Goal: Information Seeking & Learning: Learn about a topic

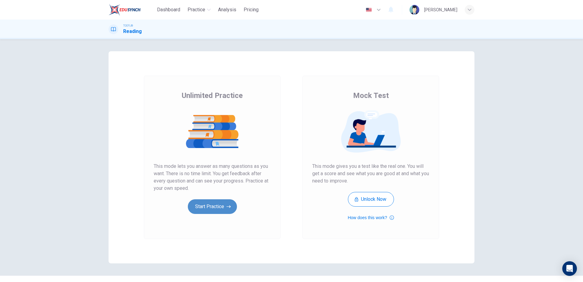
click at [209, 204] on button "Start Practice" at bounding box center [212, 206] width 49 height 15
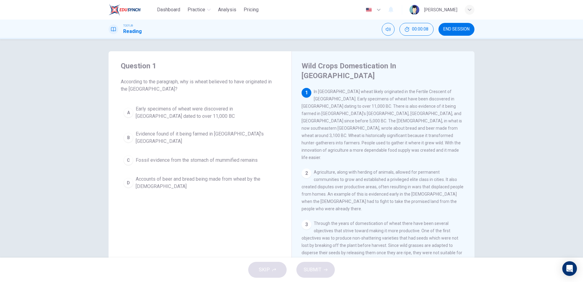
click at [264, 275] on div "SKIP SUBMIT" at bounding box center [291, 269] width 583 height 24
click at [314, 272] on div "SKIP SUBMIT" at bounding box center [291, 269] width 583 height 24
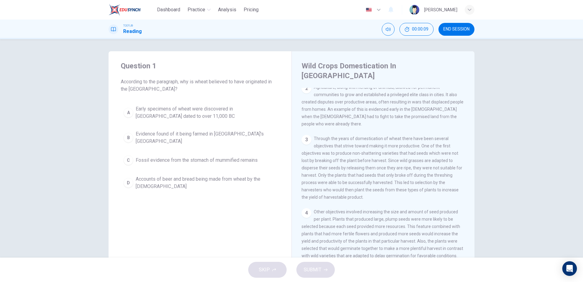
scroll to position [120, 0]
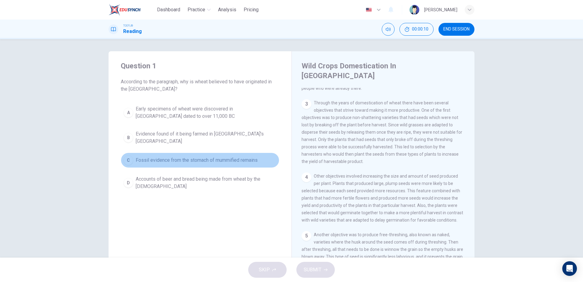
click at [182, 159] on button "C Fossil evidence from the stomach of mummified remains" at bounding box center [200, 159] width 158 height 15
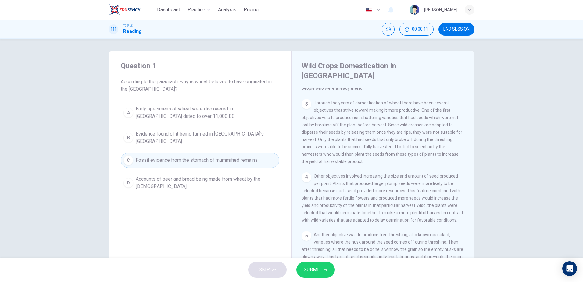
click at [183, 156] on span "Fossil evidence from the stomach of mummified remains" at bounding box center [197, 159] width 122 height 7
click at [182, 198] on div "Question 1 According to the paragraph, why is wheat believed to have originated…" at bounding box center [199, 162] width 183 height 222
click at [264, 273] on div "SKIP SUBMIT" at bounding box center [291, 269] width 583 height 24
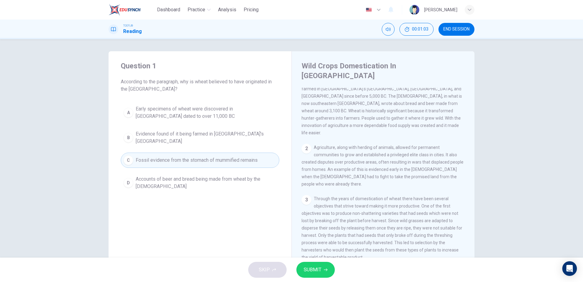
scroll to position [30, 0]
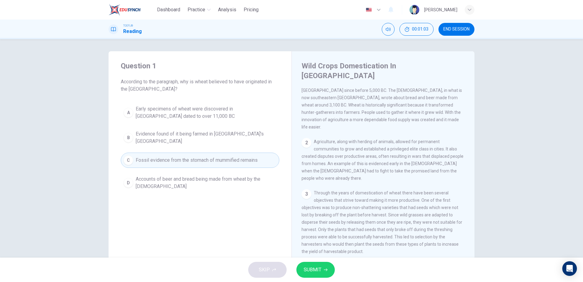
click at [373, 190] on span "Through the years of domestication of wheat there have been several objectives …" at bounding box center [381, 221] width 161 height 63
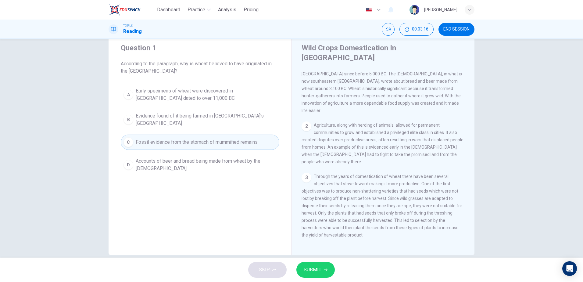
scroll to position [0, 0]
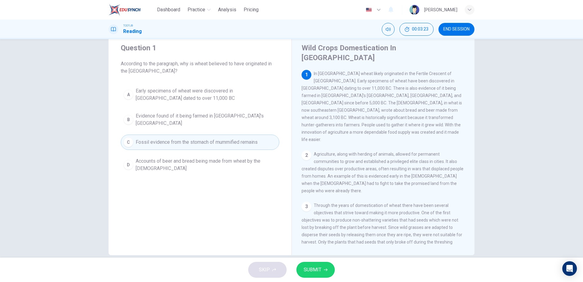
click at [191, 87] on span "Early specimens of wheat were discovered in [GEOGRAPHIC_DATA] dated to over 11,…" at bounding box center [206, 94] width 141 height 15
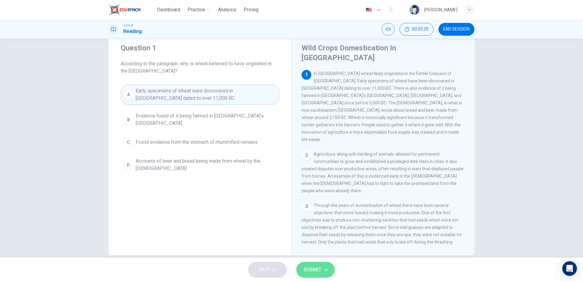
click at [322, 266] on button "SUBMIT" at bounding box center [315, 269] width 38 height 16
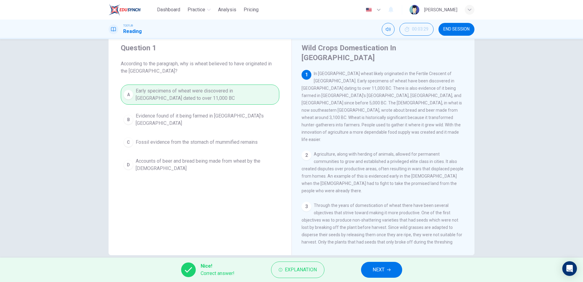
click at [384, 272] on span "NEXT" at bounding box center [378, 269] width 12 height 9
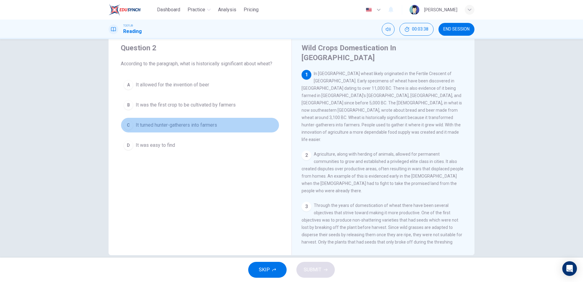
click at [142, 124] on span "It turned hunter-gatherers into farmers" at bounding box center [176, 124] width 81 height 7
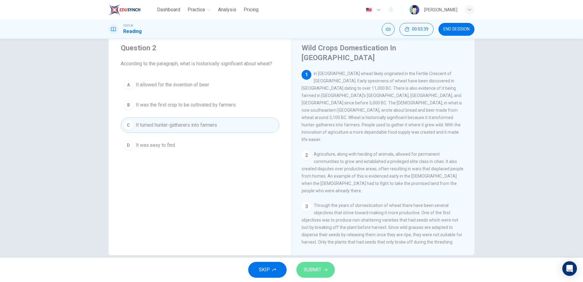
click at [308, 265] on span "SUBMIT" at bounding box center [312, 269] width 18 height 9
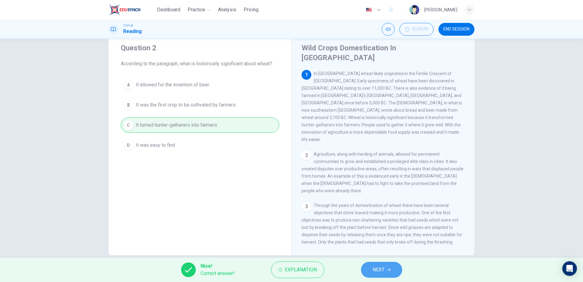
click at [375, 267] on span "NEXT" at bounding box center [378, 269] width 12 height 9
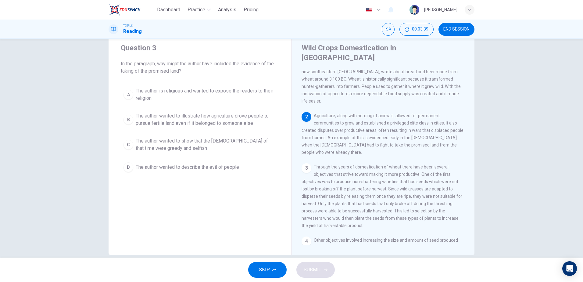
scroll to position [68, 0]
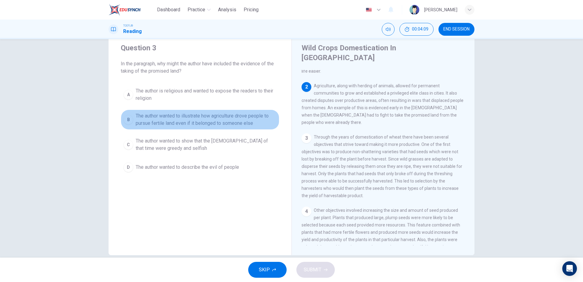
click at [179, 117] on span "The author wanted to illustrate how agriculture drove people to pursue fertile …" at bounding box center [206, 119] width 141 height 15
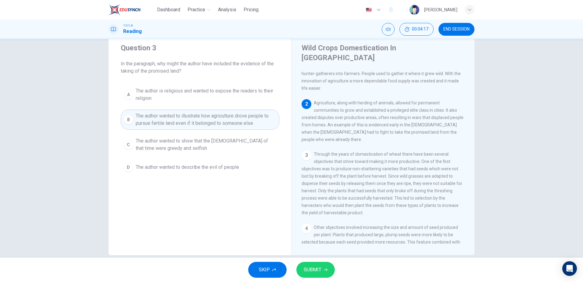
scroll to position [38, 0]
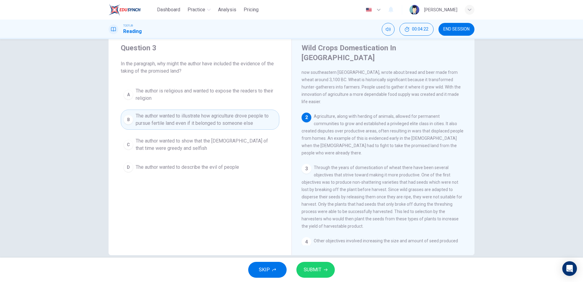
click at [312, 268] on span "SUBMIT" at bounding box center [312, 269] width 18 height 9
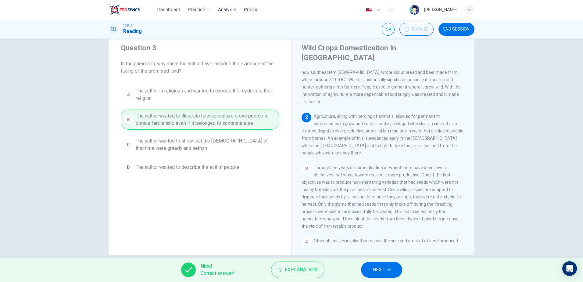
click at [384, 264] on button "NEXT" at bounding box center [381, 269] width 41 height 16
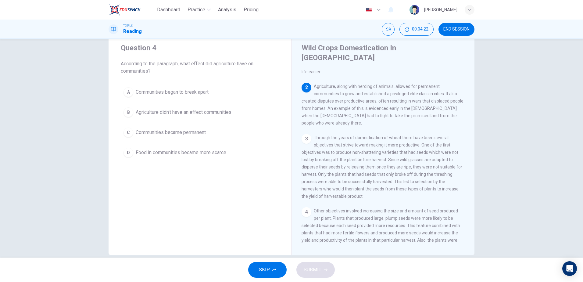
scroll to position [68, 0]
click at [166, 131] on span "Communities became permanent" at bounding box center [171, 132] width 70 height 7
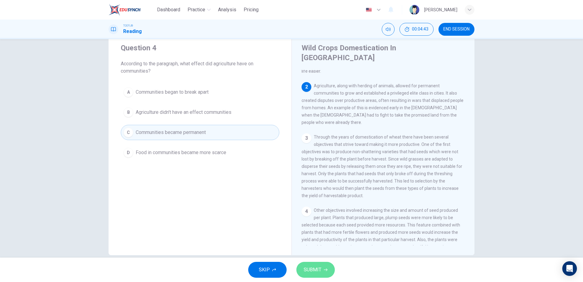
click at [318, 270] on span "SUBMIT" at bounding box center [312, 269] width 18 height 9
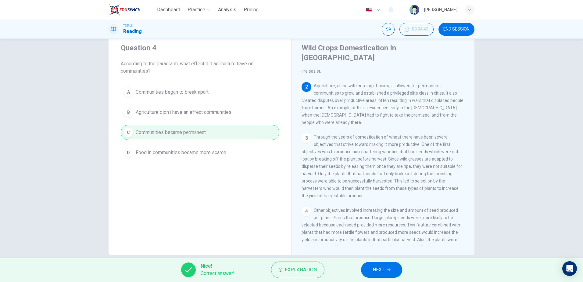
click at [388, 268] on icon "button" at bounding box center [389, 270] width 4 height 4
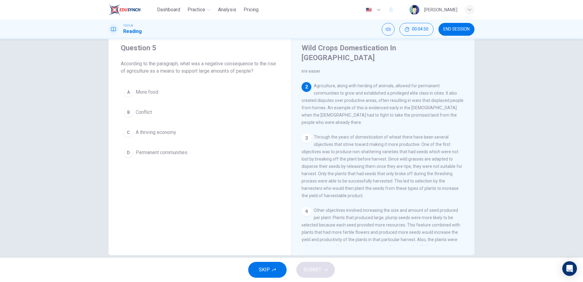
click at [146, 111] on span "Conflict" at bounding box center [144, 111] width 16 height 7
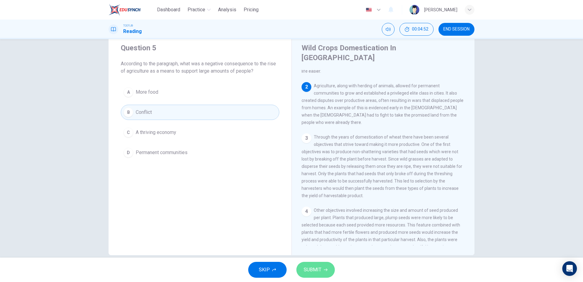
click at [315, 269] on span "SUBMIT" at bounding box center [312, 269] width 18 height 9
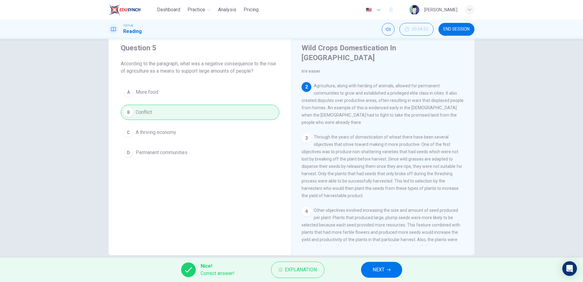
click at [385, 268] on button "NEXT" at bounding box center [381, 269] width 41 height 16
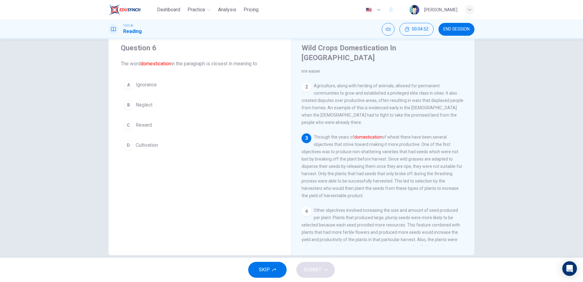
scroll to position [114, 0]
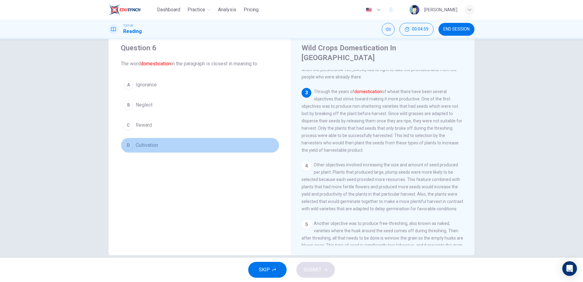
click at [143, 148] on span "Cultivation" at bounding box center [147, 144] width 22 height 7
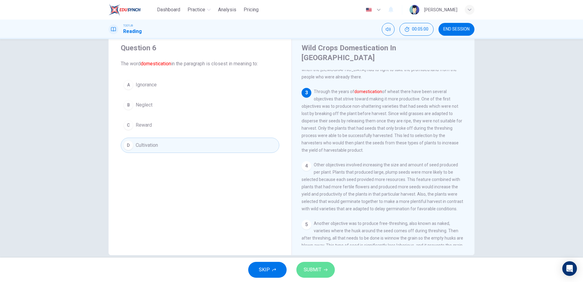
click at [324, 271] on icon "button" at bounding box center [326, 270] width 4 height 4
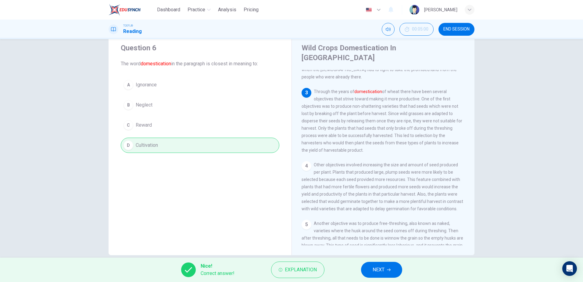
click at [376, 269] on span "NEXT" at bounding box center [378, 269] width 12 height 9
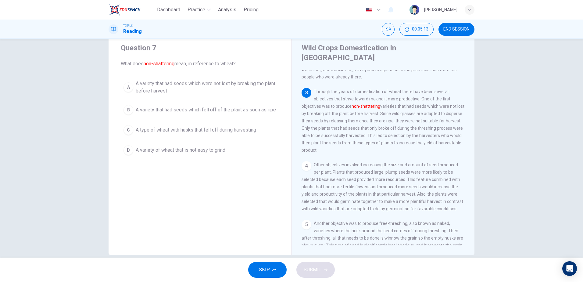
click at [155, 83] on span "A variety that had seeds which were not lost by breaking the plant before harve…" at bounding box center [206, 87] width 141 height 15
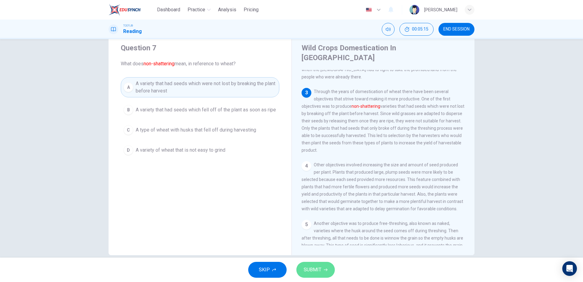
click at [318, 266] on span "SUBMIT" at bounding box center [312, 269] width 18 height 9
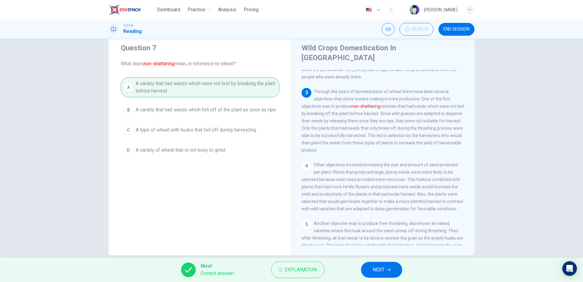
click at [393, 271] on button "NEXT" at bounding box center [381, 269] width 41 height 16
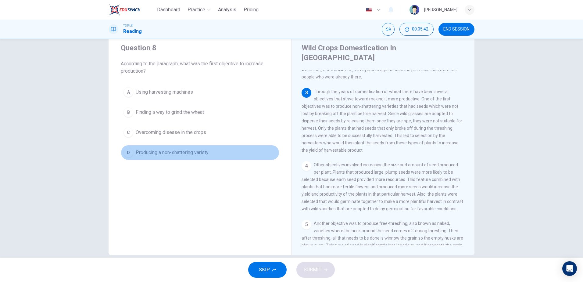
click at [150, 152] on span "Producing a non-shattering variety" at bounding box center [172, 152] width 73 height 7
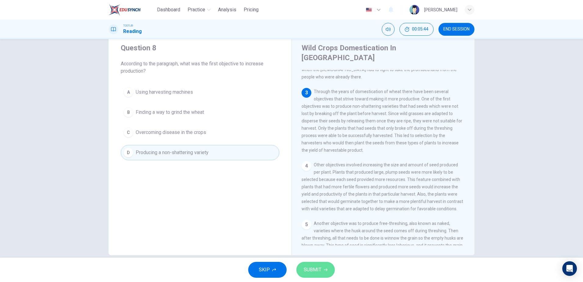
click at [321, 265] on button "SUBMIT" at bounding box center [315, 269] width 38 height 16
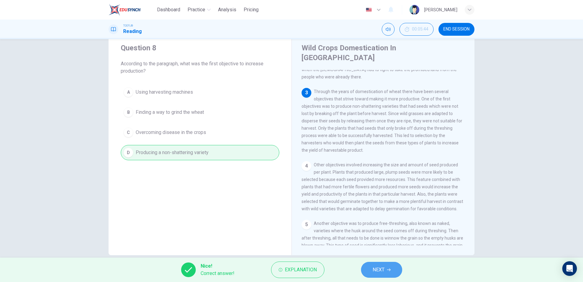
click at [386, 272] on button "NEXT" at bounding box center [381, 269] width 41 height 16
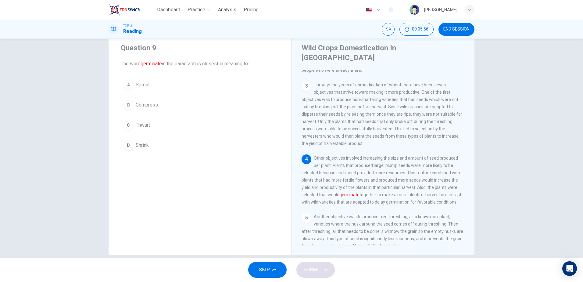
click at [134, 85] on button "A Sprout" at bounding box center [200, 84] width 158 height 15
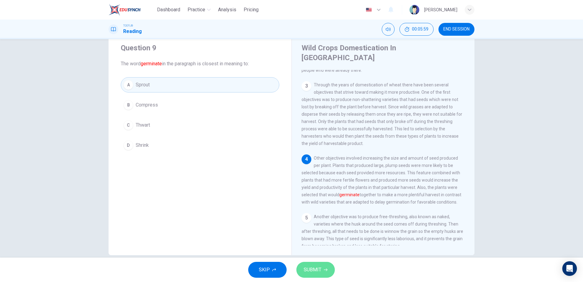
click at [310, 267] on span "SUBMIT" at bounding box center [312, 269] width 18 height 9
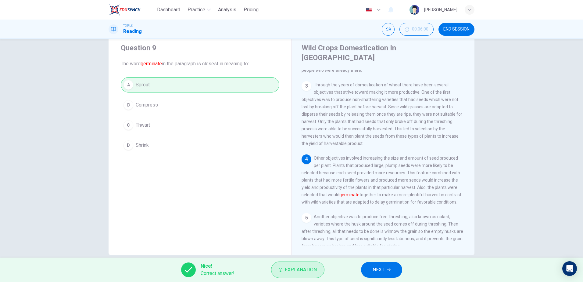
click at [308, 270] on span "Explanation" at bounding box center [301, 269] width 32 height 9
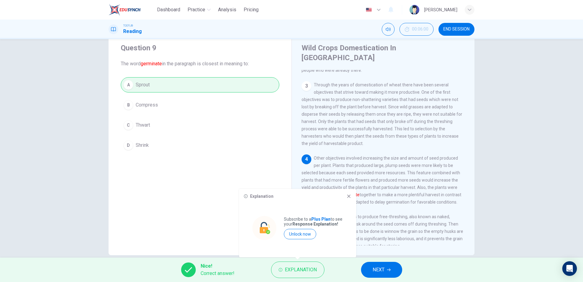
click at [349, 197] on icon at bounding box center [348, 195] width 3 height 3
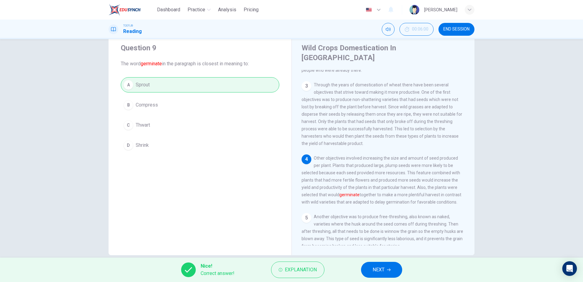
click at [369, 268] on button "NEXT" at bounding box center [381, 269] width 41 height 16
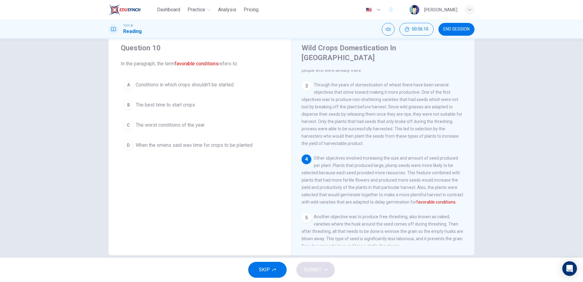
click at [133, 107] on button "B The best time to start crops" at bounding box center [200, 104] width 158 height 15
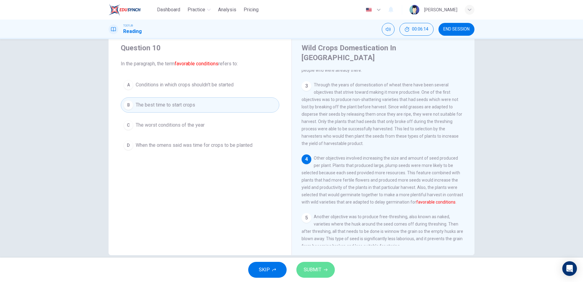
click at [319, 266] on span "SUBMIT" at bounding box center [312, 269] width 18 height 9
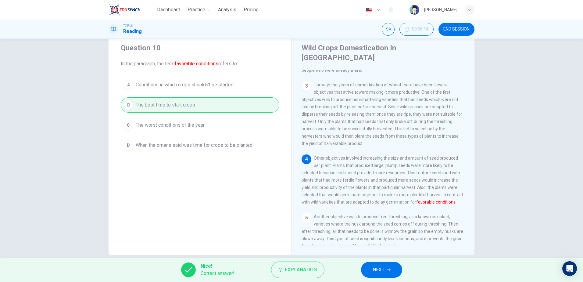
click at [389, 268] on button "NEXT" at bounding box center [381, 269] width 41 height 16
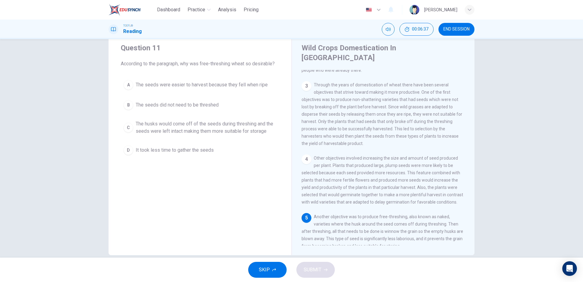
click at [131, 126] on div "C" at bounding box center [128, 127] width 10 height 10
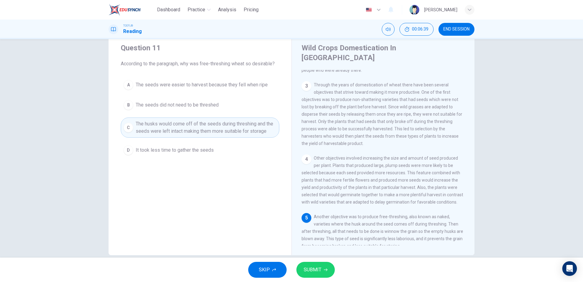
click at [319, 268] on span "SUBMIT" at bounding box center [312, 269] width 18 height 9
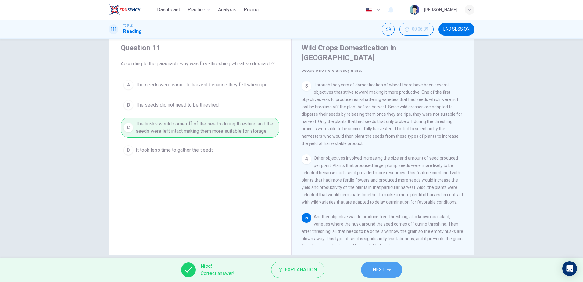
click at [395, 268] on button "NEXT" at bounding box center [381, 269] width 41 height 16
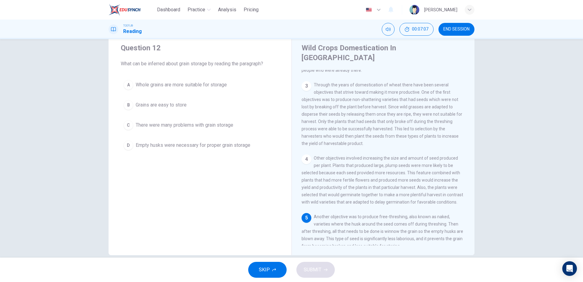
click at [127, 126] on div "C" at bounding box center [128, 125] width 10 height 10
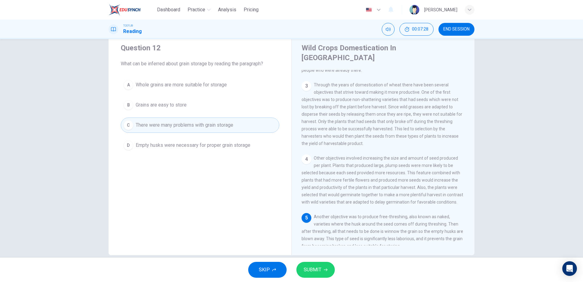
click at [315, 267] on span "SUBMIT" at bounding box center [312, 269] width 18 height 9
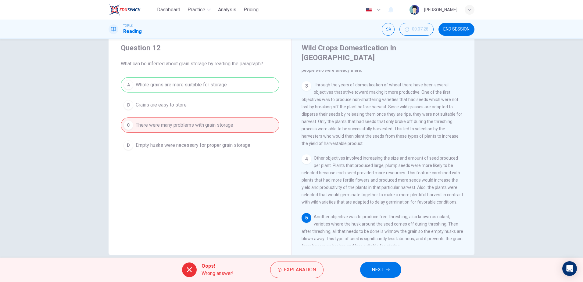
drag, startPoint x: 135, startPoint y: 83, endPoint x: 229, endPoint y: 97, distance: 95.0
click at [229, 97] on div "A Whole grains are more suitable for storage B Grains are easy to store C There…" at bounding box center [200, 115] width 158 height 76
drag, startPoint x: 327, startPoint y: 216, endPoint x: 410, endPoint y: 216, distance: 82.9
click at [410, 216] on span "Another objective was to produce free-threshing, also known as naked, varieties…" at bounding box center [381, 231] width 161 height 34
drag, startPoint x: 353, startPoint y: 224, endPoint x: 400, endPoint y: 225, distance: 47.2
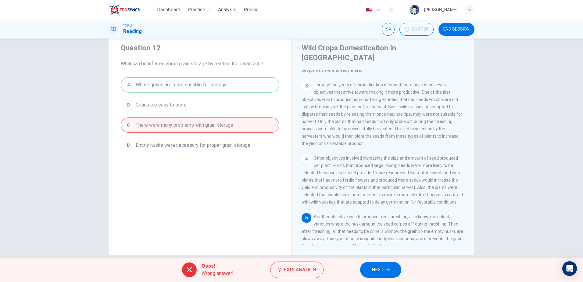
click at [400, 225] on div "5 Another objective was to produce free-threshing, also known as naked, varieti…" at bounding box center [382, 231] width 163 height 37
click at [383, 271] on span "NEXT" at bounding box center [377, 269] width 12 height 9
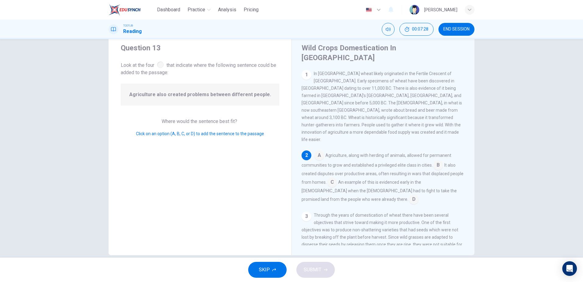
scroll to position [8, 0]
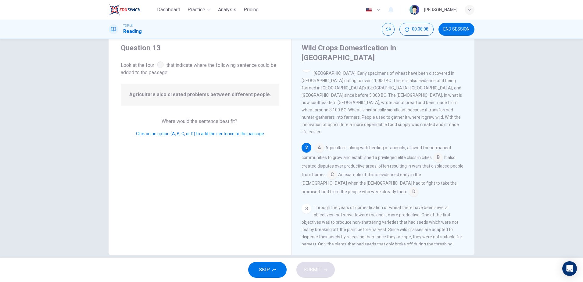
click at [437, 153] on input at bounding box center [438, 158] width 10 height 10
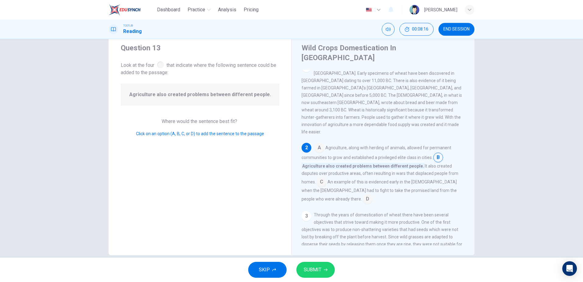
click at [320, 177] on input at bounding box center [321, 182] width 10 height 10
click at [316, 270] on span "SUBMIT" at bounding box center [312, 269] width 18 height 9
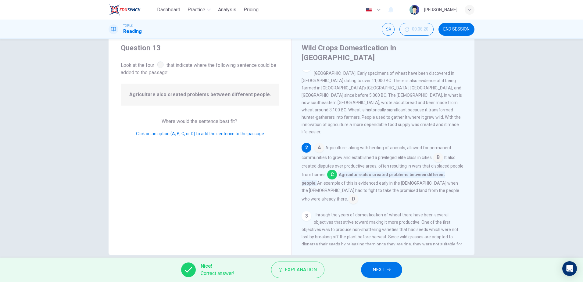
click at [374, 265] on button "NEXT" at bounding box center [381, 269] width 41 height 16
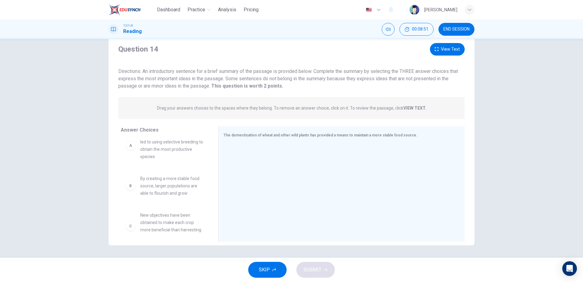
scroll to position [0, 0]
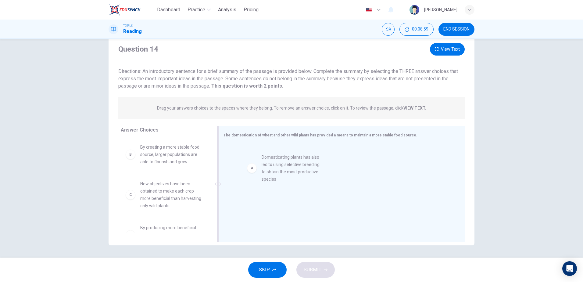
drag, startPoint x: 205, startPoint y: 166, endPoint x: 282, endPoint y: 167, distance: 76.5
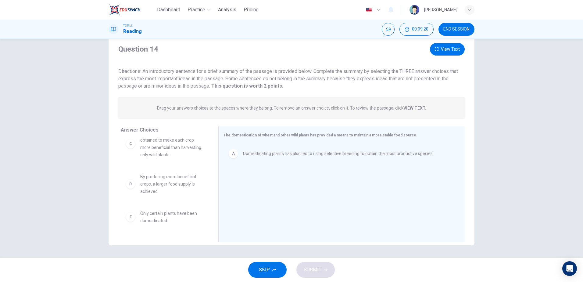
scroll to position [46, 0]
drag, startPoint x: 158, startPoint y: 186, endPoint x: 287, endPoint y: 168, distance: 130.3
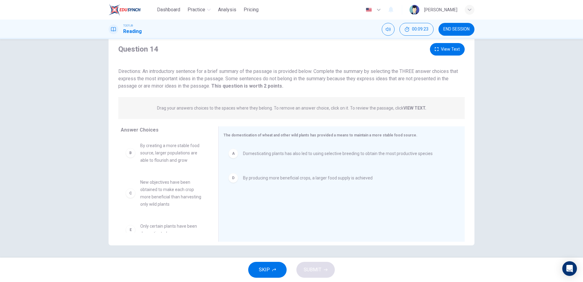
scroll to position [0, 0]
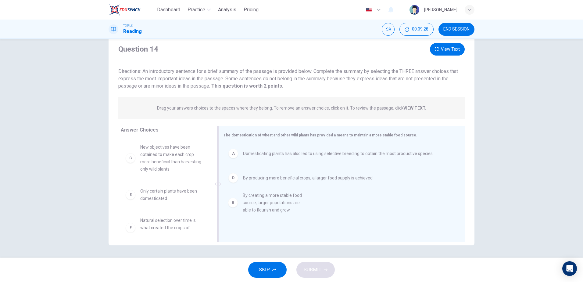
drag, startPoint x: 159, startPoint y: 155, endPoint x: 270, endPoint y: 207, distance: 121.7
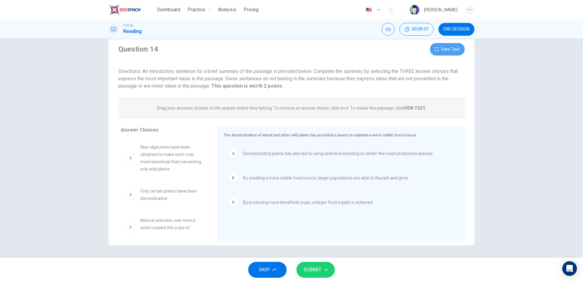
click at [449, 46] on button "View Text" at bounding box center [447, 49] width 35 height 12
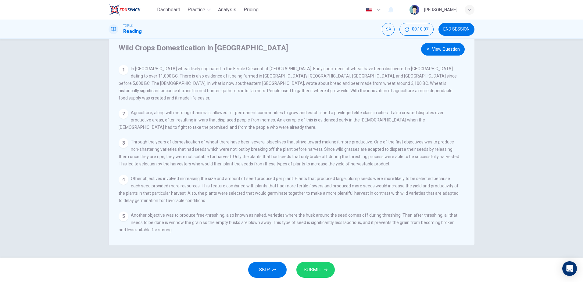
drag, startPoint x: 236, startPoint y: 108, endPoint x: 292, endPoint y: 108, distance: 56.7
click at [292, 110] on span "Agriculture, along with herding of animals, allowed for permanent communities t…" at bounding box center [281, 119] width 325 height 19
click at [435, 49] on button "View Question" at bounding box center [443, 49] width 44 height 12
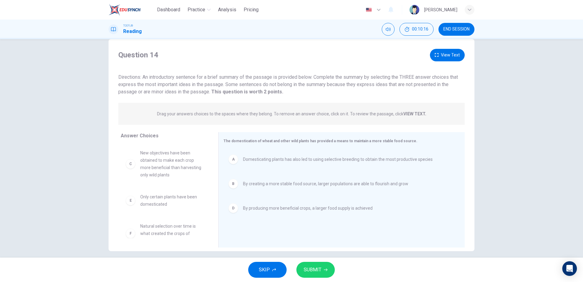
scroll to position [18, 0]
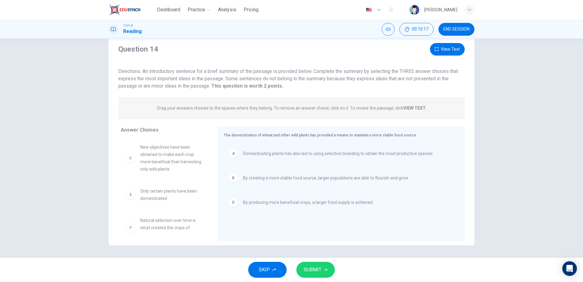
click at [433, 50] on button "View Text" at bounding box center [447, 49] width 35 height 12
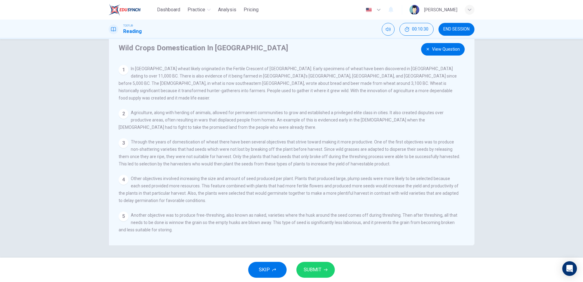
drag, startPoint x: 208, startPoint y: 153, endPoint x: 342, endPoint y: 151, distance: 134.1
click at [334, 151] on span "Through the years of domestication of wheat there have been several objectives …" at bounding box center [289, 152] width 341 height 27
click at [439, 51] on button "View Question" at bounding box center [443, 49] width 44 height 12
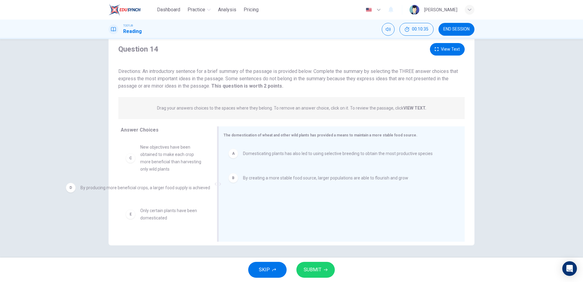
drag, startPoint x: 315, startPoint y: 204, endPoint x: 154, endPoint y: 189, distance: 162.0
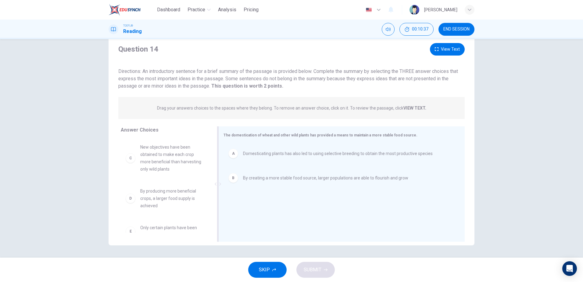
scroll to position [30, 0]
drag, startPoint x: 152, startPoint y: 201, endPoint x: 270, endPoint y: 201, distance: 117.6
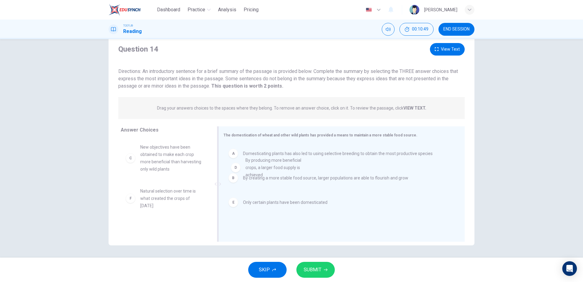
drag, startPoint x: 156, startPoint y: 200, endPoint x: 271, endPoint y: 168, distance: 118.7
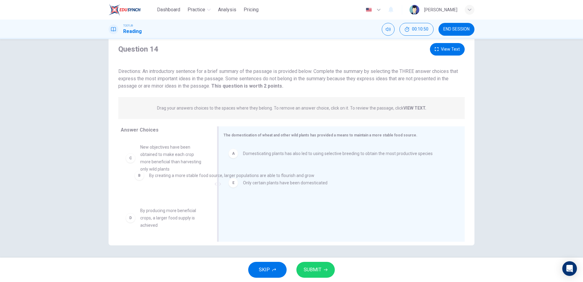
drag, startPoint x: 253, startPoint y: 181, endPoint x: 151, endPoint y: 178, distance: 103.0
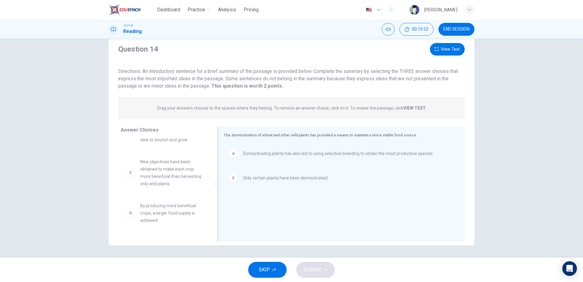
scroll to position [48, 0]
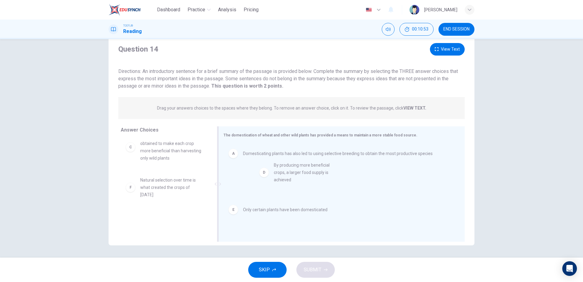
drag, startPoint x: 153, startPoint y: 189, endPoint x: 259, endPoint y: 173, distance: 106.8
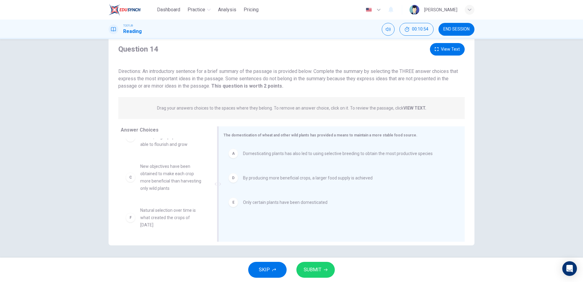
scroll to position [11, 0]
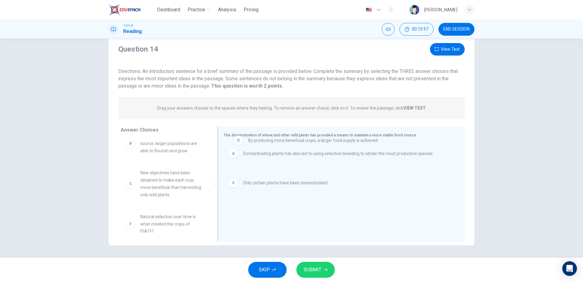
drag, startPoint x: 290, startPoint y: 170, endPoint x: 295, endPoint y: 136, distance: 33.6
drag, startPoint x: 247, startPoint y: 168, endPoint x: 250, endPoint y: 153, distance: 15.4
click at [314, 270] on span "SUBMIT" at bounding box center [312, 269] width 18 height 9
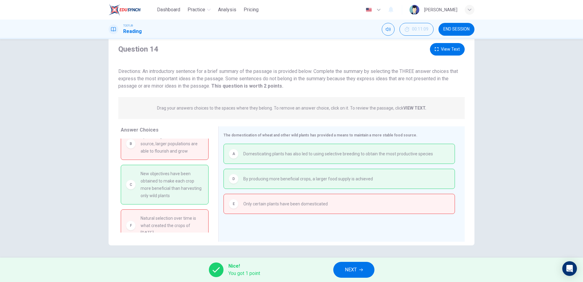
drag, startPoint x: 138, startPoint y: 170, endPoint x: 173, endPoint y: 197, distance: 43.8
click at [173, 197] on div "C New objectives have been obtained to make each crop more beneficial than harv…" at bounding box center [164, 184] width 77 height 29
drag, startPoint x: 169, startPoint y: 197, endPoint x: 138, endPoint y: 171, distance: 40.5
click at [138, 171] on div "C New objectives have been obtained to make each crop more beneficial than harv…" at bounding box center [164, 184] width 77 height 29
drag, startPoint x: 139, startPoint y: 173, endPoint x: 191, endPoint y: 180, distance: 52.6
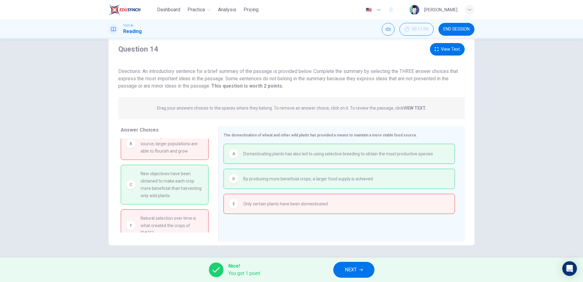
click at [191, 180] on span "New objectives have been obtained to make each crop more beneficial than harves…" at bounding box center [171, 184] width 63 height 29
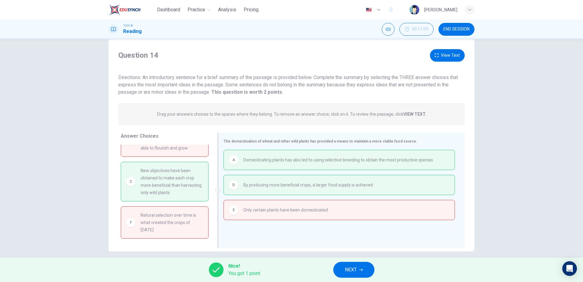
scroll to position [18, 0]
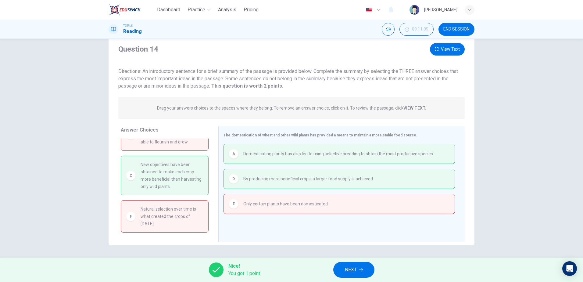
click at [351, 271] on span "NEXT" at bounding box center [351, 269] width 12 height 9
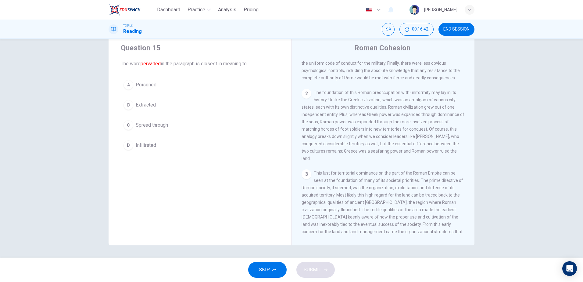
scroll to position [0, 0]
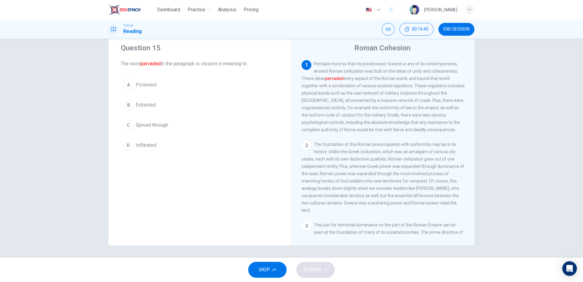
click at [140, 145] on span "Infiltrated" at bounding box center [146, 144] width 20 height 7
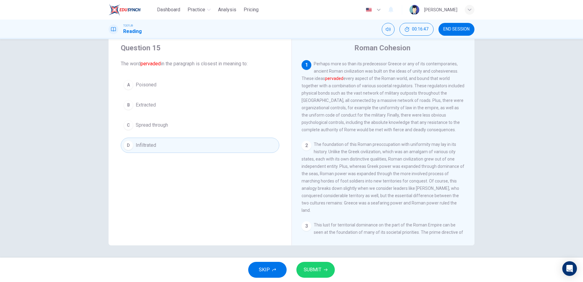
click at [179, 123] on button "C Spread through" at bounding box center [200, 124] width 158 height 15
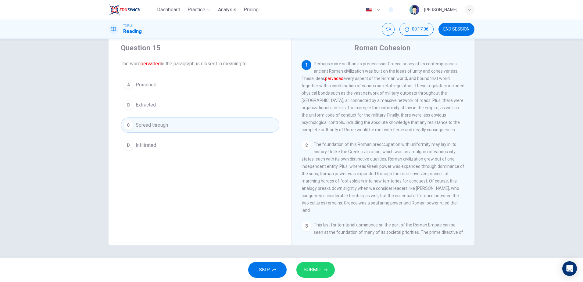
click at [179, 146] on button "D Infiltrated" at bounding box center [200, 144] width 158 height 15
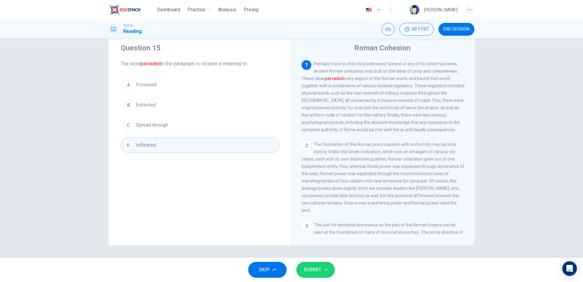
click at [313, 268] on span "SUBMIT" at bounding box center [312, 269] width 18 height 9
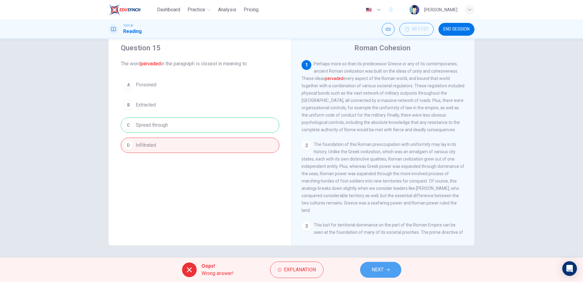
click at [385, 269] on button "NEXT" at bounding box center [380, 269] width 41 height 16
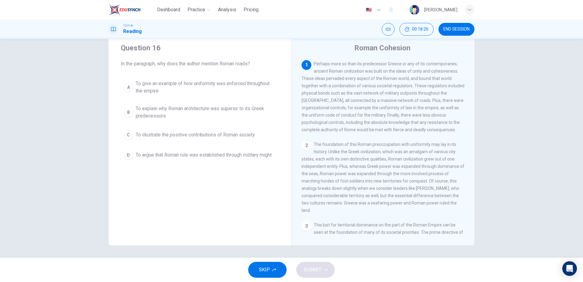
click at [171, 82] on span "To give an example of how uniformity was enforced throughout the empire" at bounding box center [206, 87] width 141 height 15
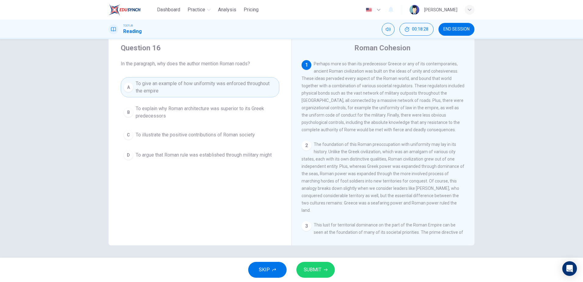
click at [315, 268] on span "SUBMIT" at bounding box center [312, 269] width 18 height 9
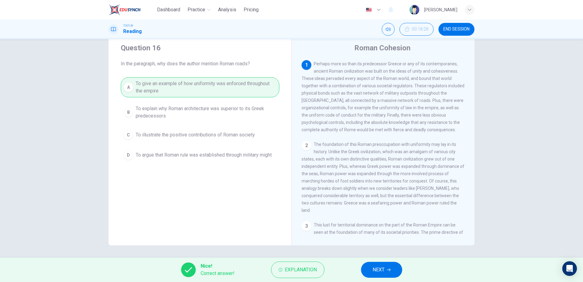
click at [390, 267] on button "NEXT" at bounding box center [381, 269] width 41 height 16
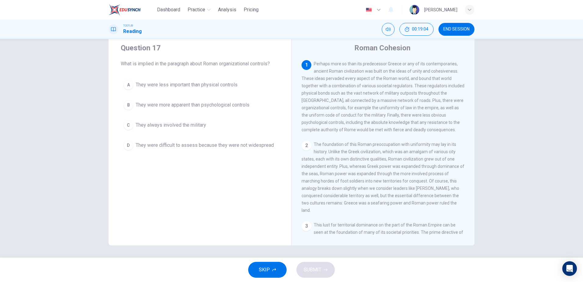
click at [128, 105] on div "B" at bounding box center [128, 105] width 10 height 10
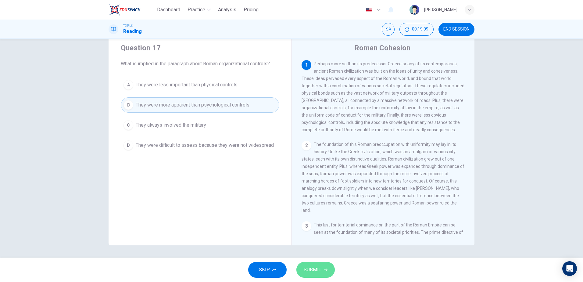
click at [313, 271] on span "SUBMIT" at bounding box center [312, 269] width 18 height 9
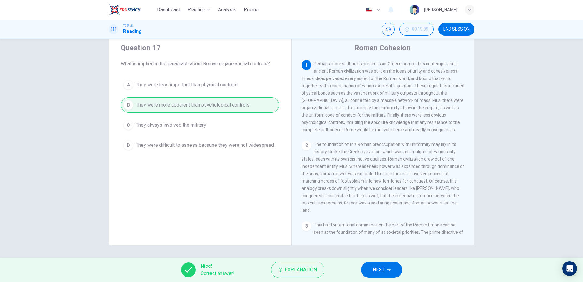
click at [385, 269] on button "NEXT" at bounding box center [381, 269] width 41 height 16
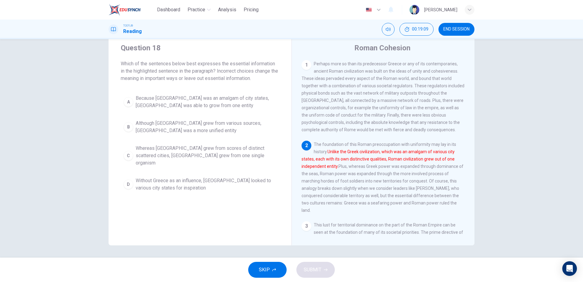
scroll to position [45, 0]
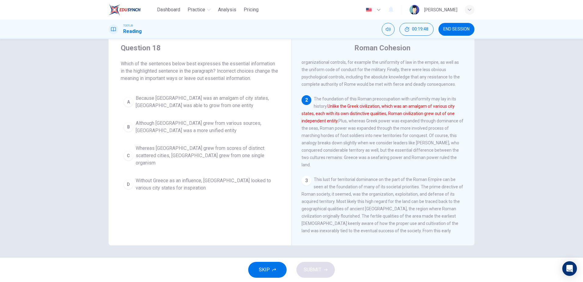
click at [166, 146] on span "Whereas [GEOGRAPHIC_DATA] grew from scores of distinct scattered cities, [GEOGR…" at bounding box center [206, 155] width 141 height 22
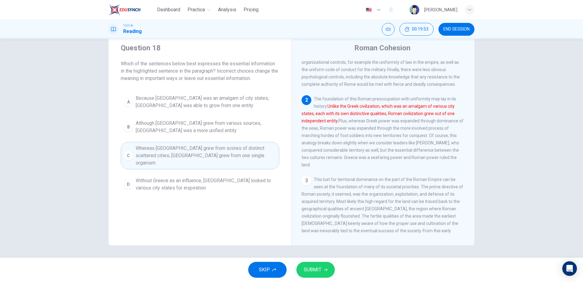
click at [319, 265] on span "SUBMIT" at bounding box center [312, 269] width 18 height 9
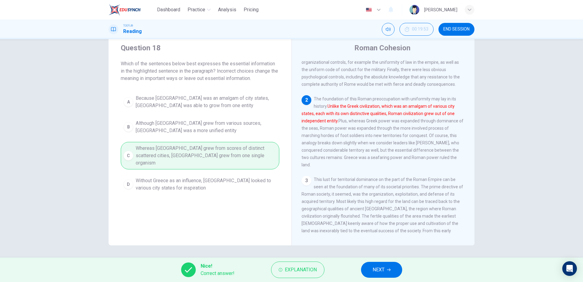
click at [381, 269] on span "NEXT" at bounding box center [378, 269] width 12 height 9
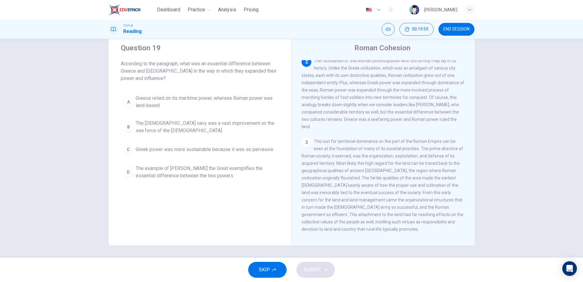
scroll to position [114, 0]
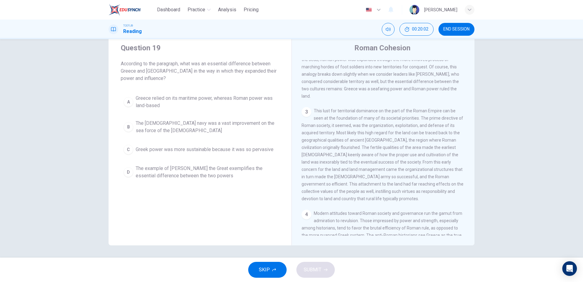
click at [136, 96] on span "Greece relied on its maritime power, whereas Roman power was land-based" at bounding box center [206, 101] width 141 height 15
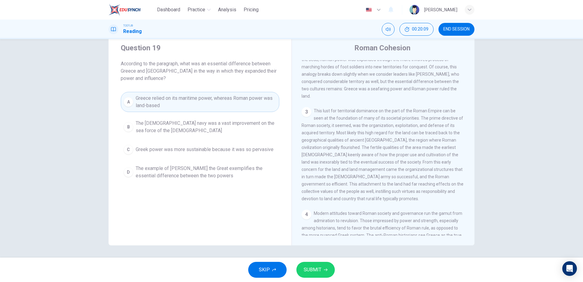
click at [312, 267] on span "SUBMIT" at bounding box center [312, 269] width 18 height 9
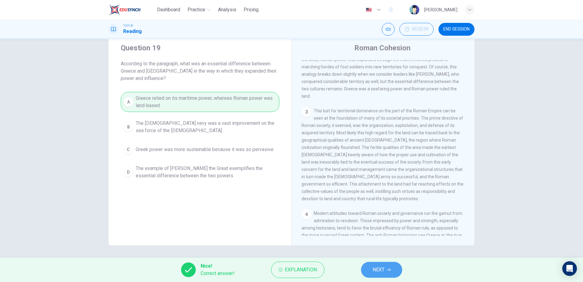
click at [376, 266] on span "NEXT" at bounding box center [378, 269] width 12 height 9
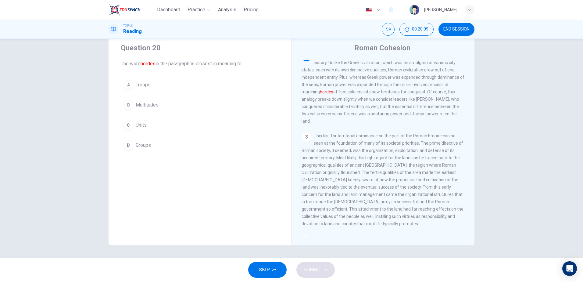
scroll to position [83, 0]
click at [136, 142] on span "Groups" at bounding box center [143, 144] width 15 height 7
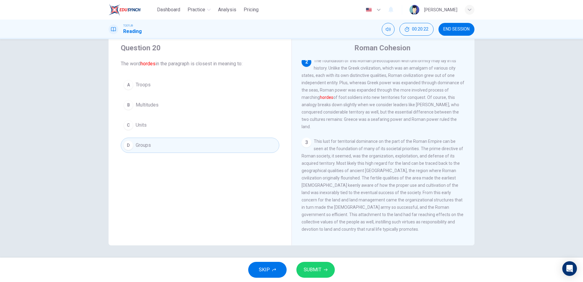
click at [136, 122] on span "Units" at bounding box center [141, 124] width 11 height 7
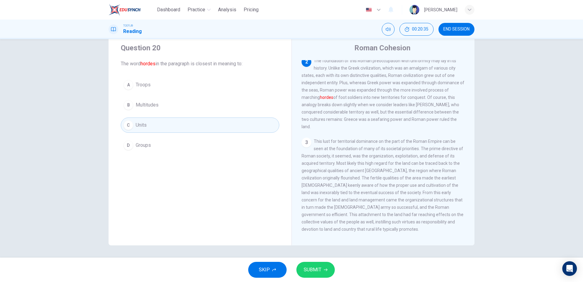
click at [315, 266] on span "SUBMIT" at bounding box center [312, 269] width 18 height 9
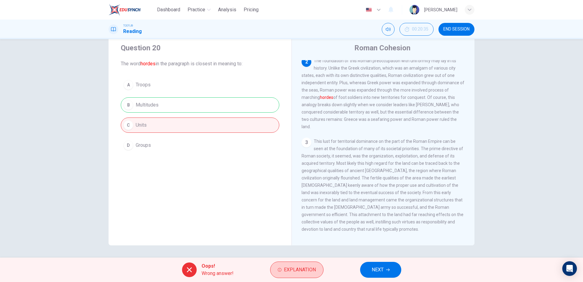
click at [279, 268] on icon "button" at bounding box center [280, 270] width 4 height 4
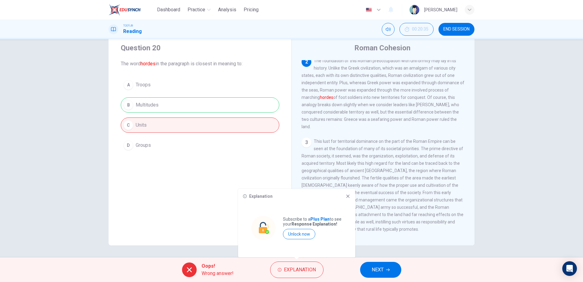
click at [379, 267] on span "NEXT" at bounding box center [377, 269] width 12 height 9
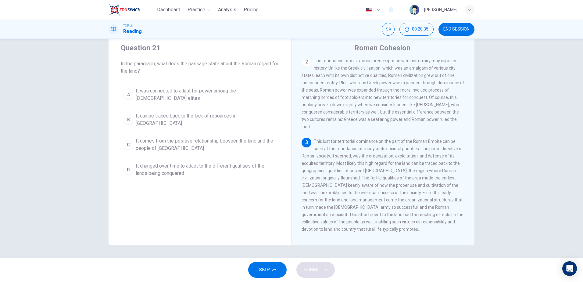
scroll to position [152, 0]
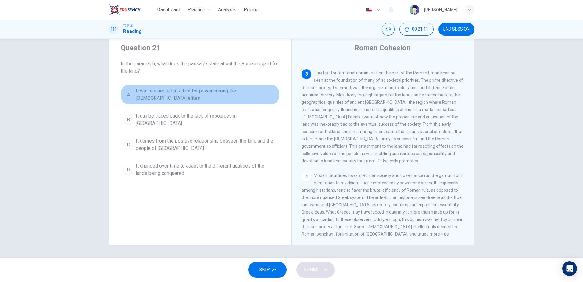
click at [125, 94] on div "A" at bounding box center [128, 95] width 10 height 10
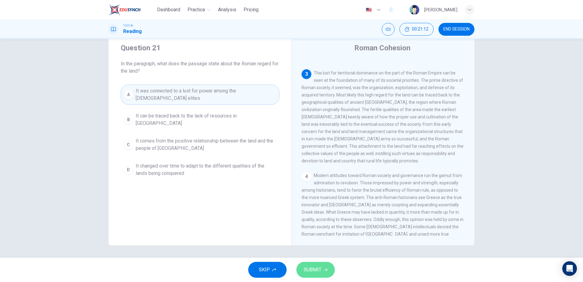
click at [316, 268] on span "SUBMIT" at bounding box center [312, 269] width 18 height 9
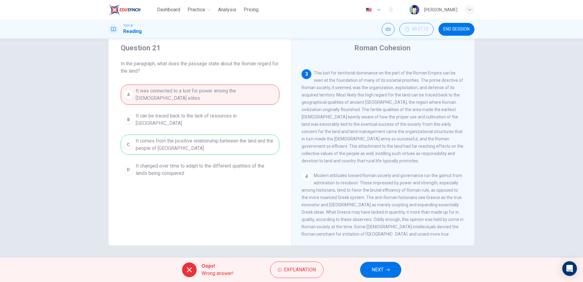
click at [382, 269] on span "NEXT" at bounding box center [377, 269] width 12 height 9
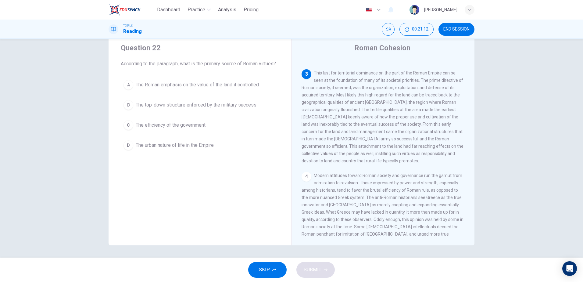
scroll to position [167, 0]
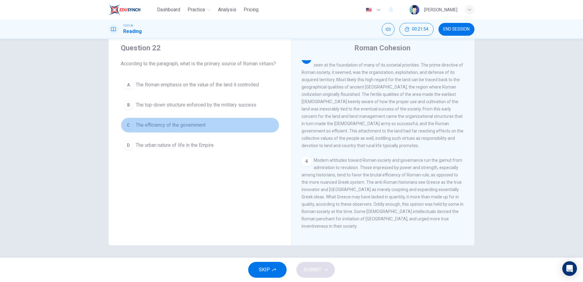
click at [128, 130] on div "C" at bounding box center [128, 125] width 10 height 10
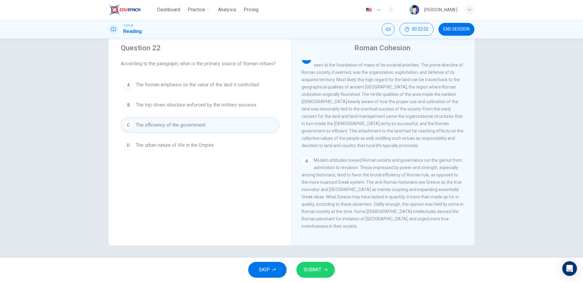
click at [314, 270] on span "SUBMIT" at bounding box center [312, 269] width 18 height 9
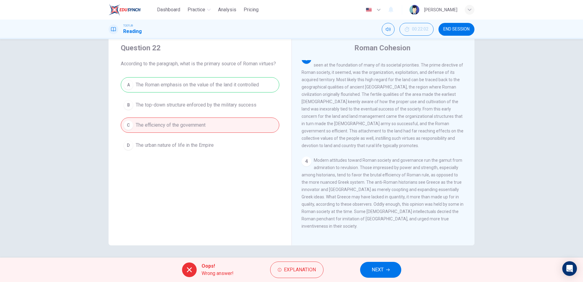
click at [376, 268] on span "NEXT" at bounding box center [377, 269] width 12 height 9
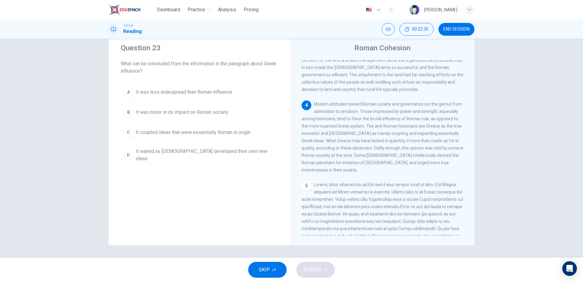
scroll to position [213, 0]
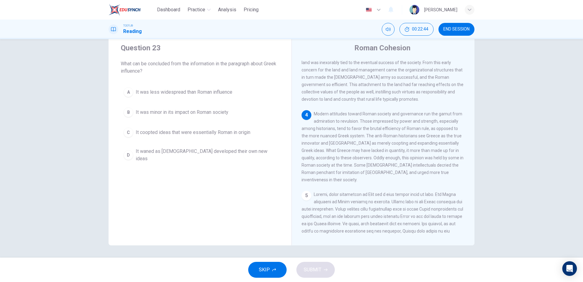
click at [151, 95] on span "It was less widespread than Roman influence" at bounding box center [184, 91] width 97 height 7
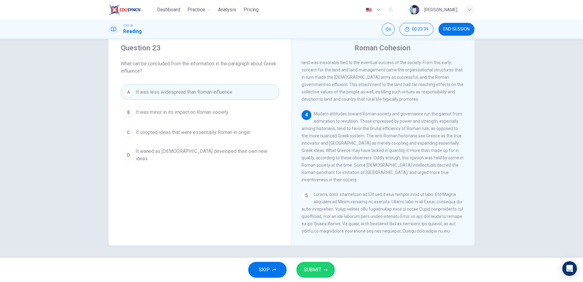
click at [318, 268] on span "SUBMIT" at bounding box center [312, 269] width 18 height 9
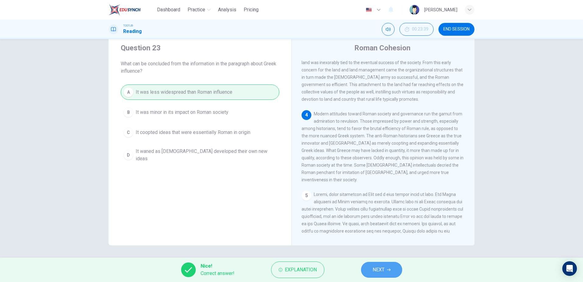
click at [382, 266] on span "NEXT" at bounding box center [378, 269] width 12 height 9
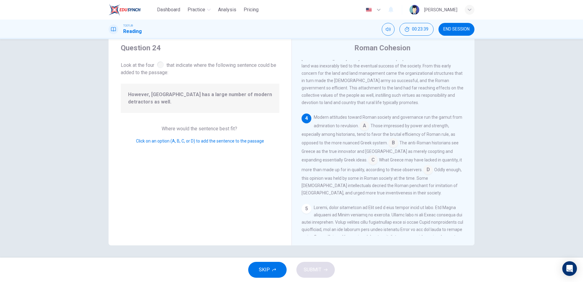
scroll to position [242, 0]
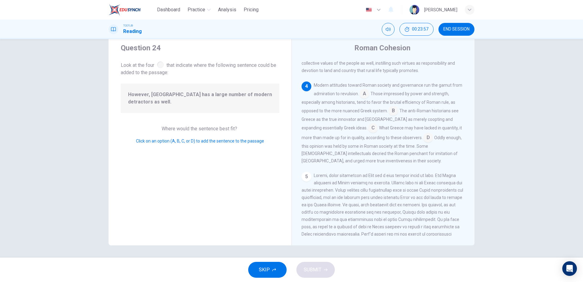
click at [395, 116] on input at bounding box center [393, 111] width 10 height 10
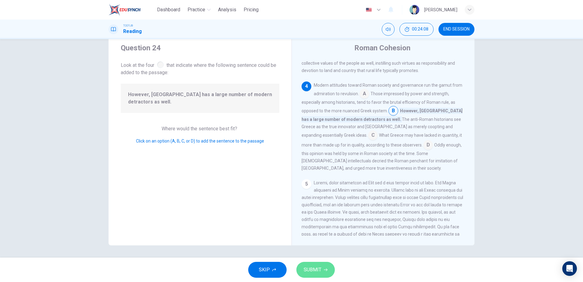
click at [314, 265] on span "SUBMIT" at bounding box center [312, 269] width 18 height 9
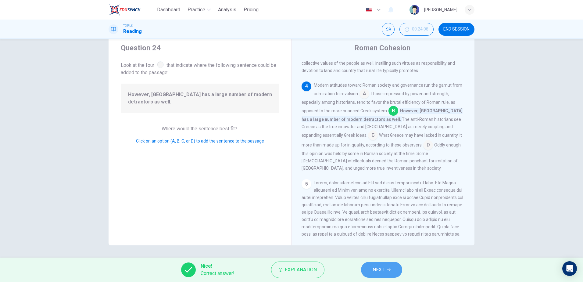
click at [385, 268] on button "NEXT" at bounding box center [381, 269] width 41 height 16
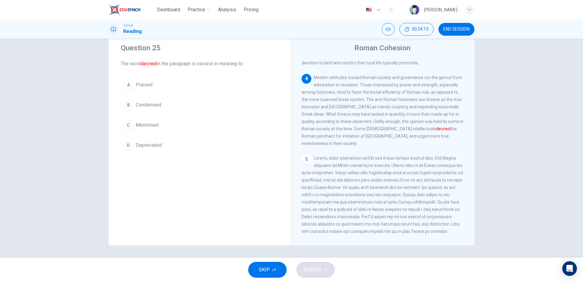
scroll to position [274, 0]
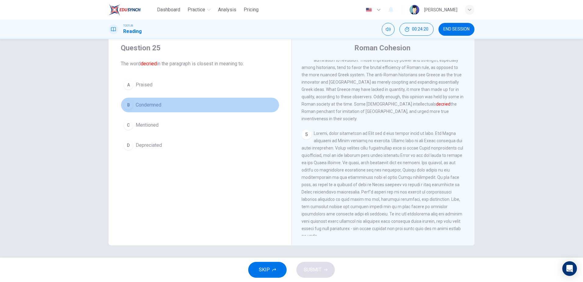
click at [129, 104] on div "B" at bounding box center [128, 105] width 10 height 10
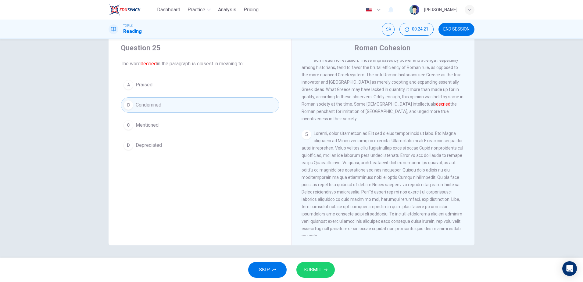
click at [307, 264] on button "SUBMIT" at bounding box center [315, 269] width 38 height 16
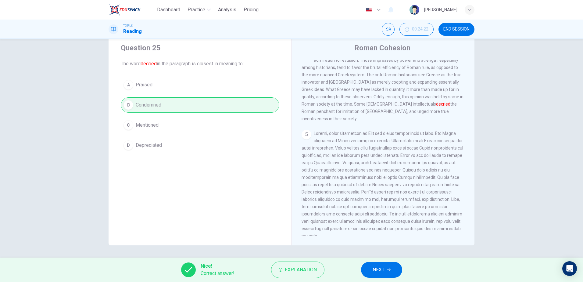
click at [384, 266] on span "NEXT" at bounding box center [378, 269] width 12 height 9
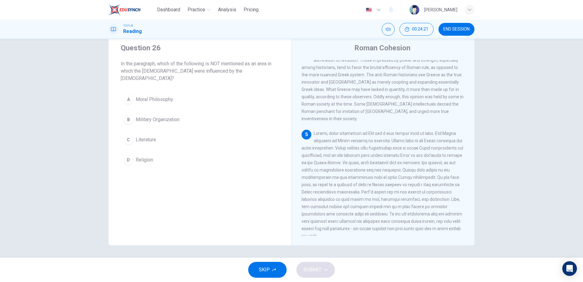
scroll to position [296, 0]
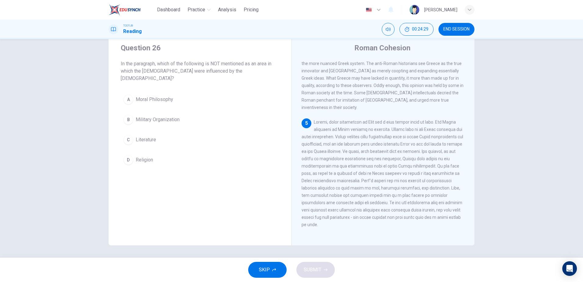
click at [153, 116] on span "Military Organization" at bounding box center [158, 119] width 44 height 7
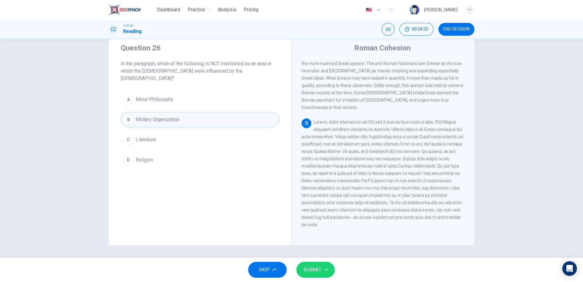
click at [149, 136] on span "Literature" at bounding box center [146, 139] width 20 height 7
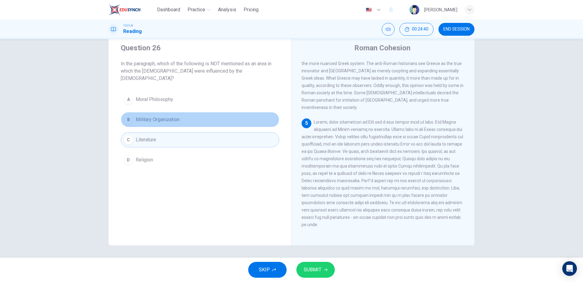
click at [152, 116] on span "Military Organization" at bounding box center [158, 119] width 44 height 7
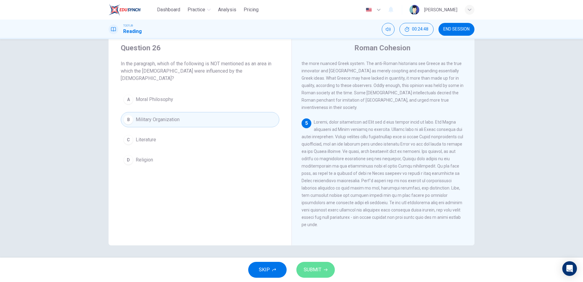
click at [314, 267] on span "SUBMIT" at bounding box center [312, 269] width 18 height 9
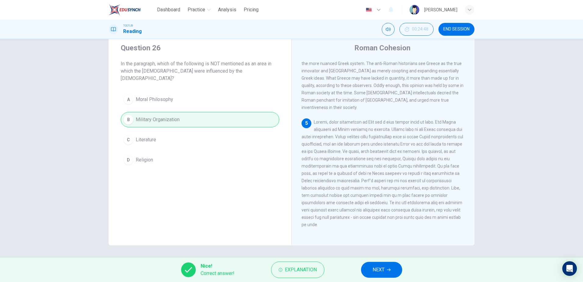
click at [378, 268] on span "NEXT" at bounding box center [378, 269] width 12 height 9
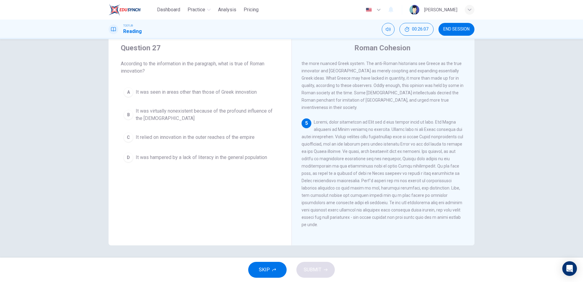
click at [143, 92] on span "It was seen in areas other than those of Greek innovation" at bounding box center [196, 91] width 121 height 7
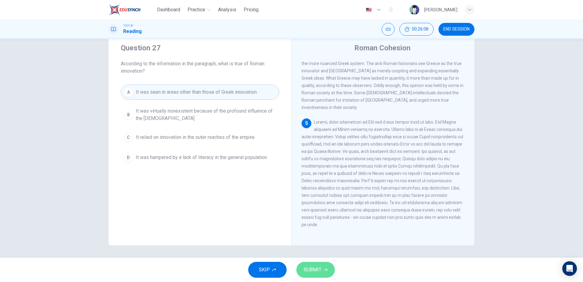
click at [312, 268] on span "SUBMIT" at bounding box center [312, 269] width 18 height 9
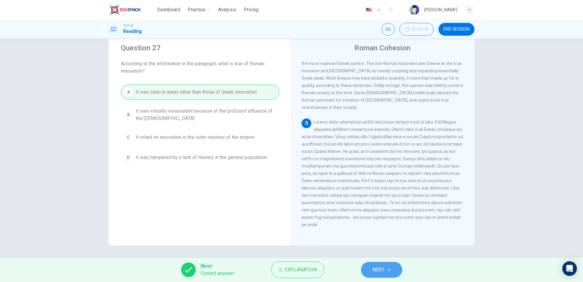
click at [384, 268] on span "NEXT" at bounding box center [378, 269] width 12 height 9
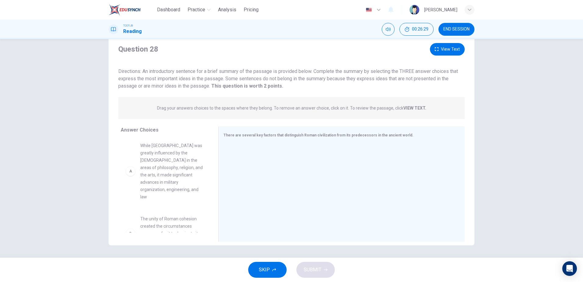
scroll to position [0, 0]
drag, startPoint x: 165, startPoint y: 169, endPoint x: 172, endPoint y: 177, distance: 11.4
click at [165, 169] on span "While [GEOGRAPHIC_DATA] was greatly influenced by the [DEMOGRAPHIC_DATA] in the…" at bounding box center [171, 172] width 63 height 58
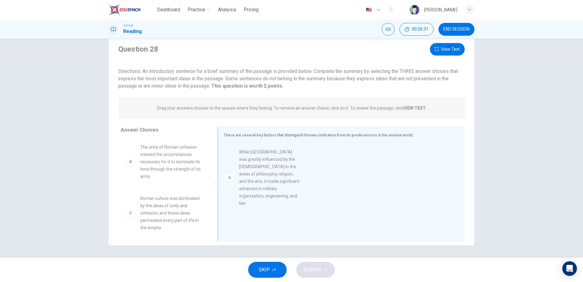
drag, startPoint x: 157, startPoint y: 168, endPoint x: 261, endPoint y: 173, distance: 103.7
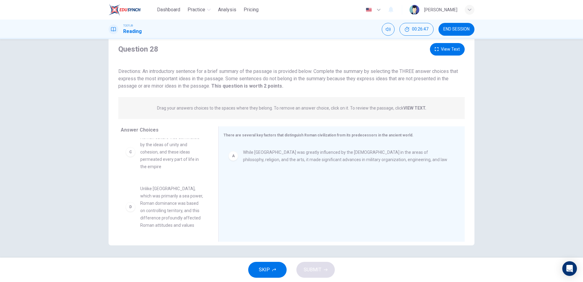
scroll to position [60, 0]
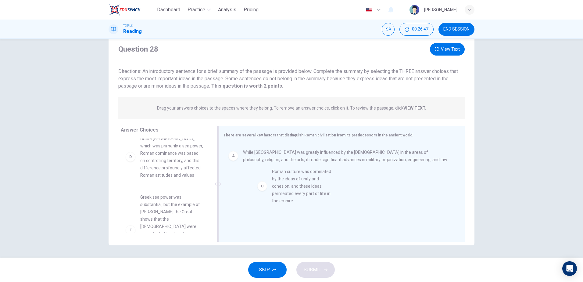
drag, startPoint x: 162, startPoint y: 155, endPoint x: 298, endPoint y: 191, distance: 140.6
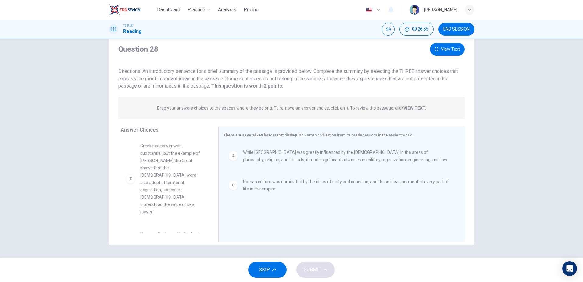
scroll to position [121, 0]
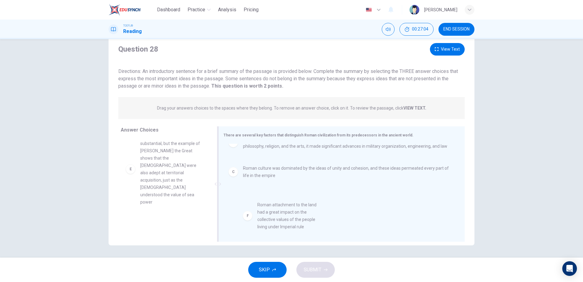
drag, startPoint x: 167, startPoint y: 214, endPoint x: 288, endPoint y: 215, distance: 121.0
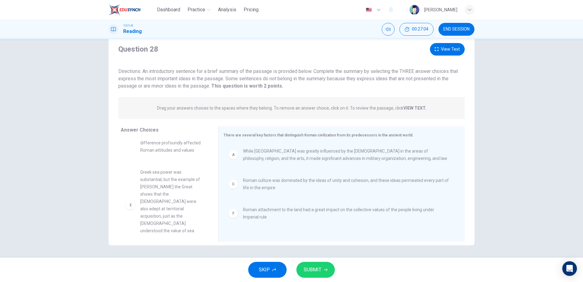
scroll to position [77, 0]
click at [317, 271] on span "SUBMIT" at bounding box center [312, 269] width 18 height 9
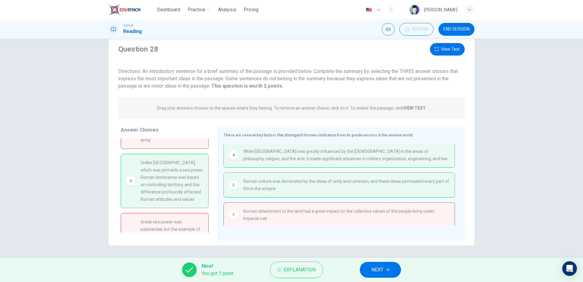
scroll to position [79, 0]
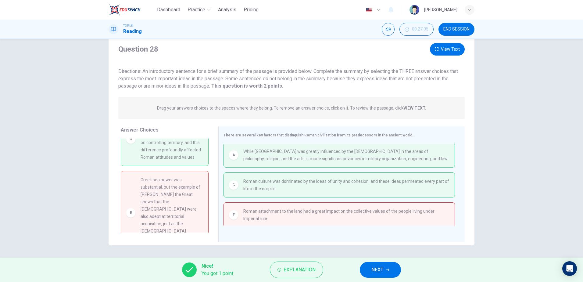
click at [449, 45] on button "View Text" at bounding box center [447, 49] width 35 height 12
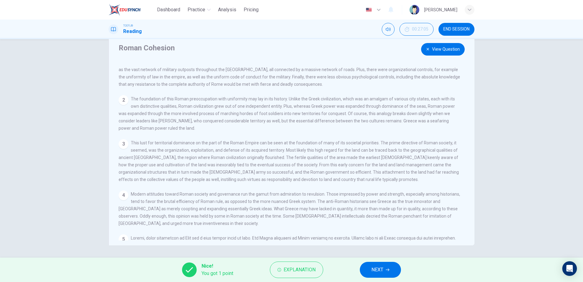
scroll to position [0, 0]
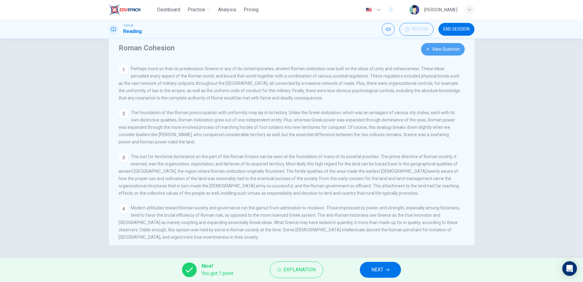
click at [447, 48] on button "View Question" at bounding box center [443, 49] width 44 height 12
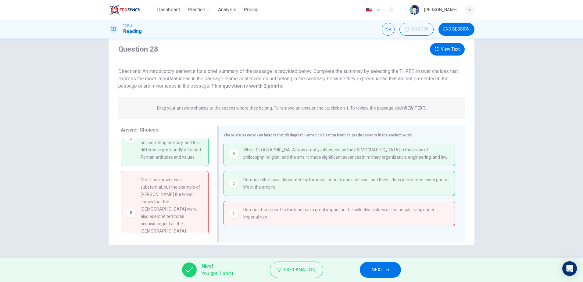
scroll to position [3, 0]
click at [446, 45] on button "View Text" at bounding box center [447, 49] width 35 height 12
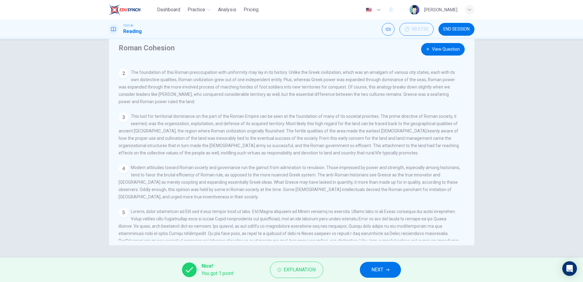
scroll to position [75, 0]
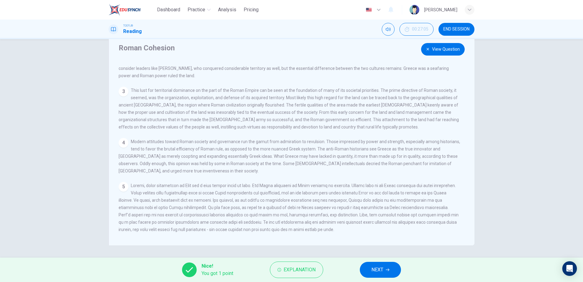
click at [446, 52] on button "View Question" at bounding box center [443, 49] width 44 height 12
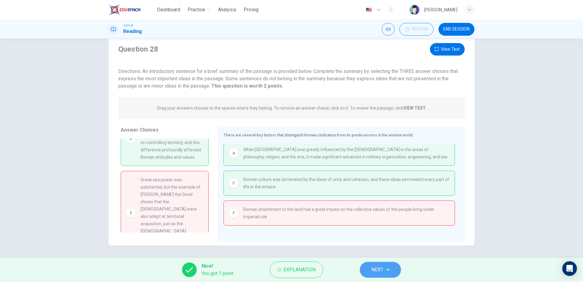
click at [379, 269] on span "NEXT" at bounding box center [377, 269] width 12 height 9
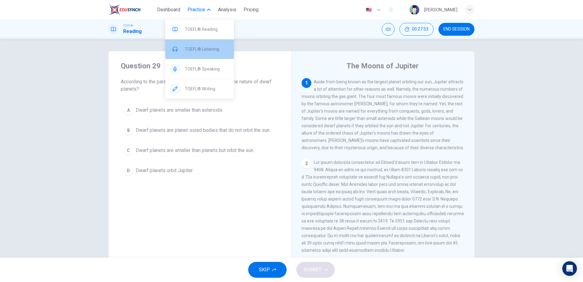
click at [198, 44] on div "TOEFL® Listening" at bounding box center [199, 48] width 69 height 19
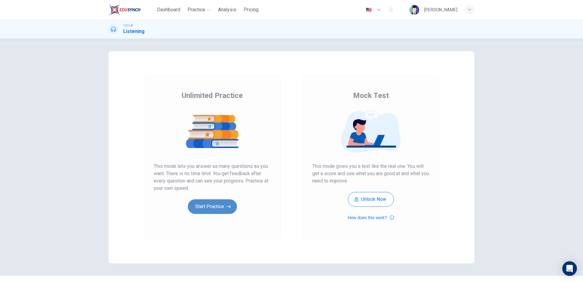
click at [209, 207] on button "Start Practice" at bounding box center [212, 206] width 49 height 15
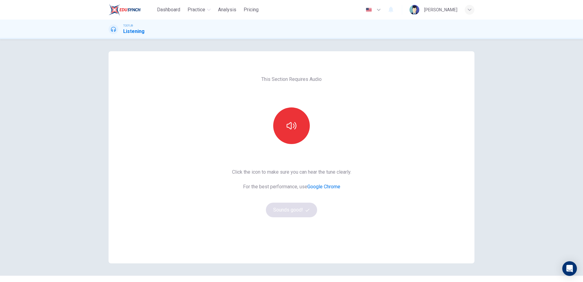
click at [308, 130] on div at bounding box center [291, 125] width 66 height 37
click at [304, 130] on button "button" at bounding box center [291, 125] width 37 height 37
click at [291, 205] on button "Sounds good!" at bounding box center [291, 209] width 51 height 15
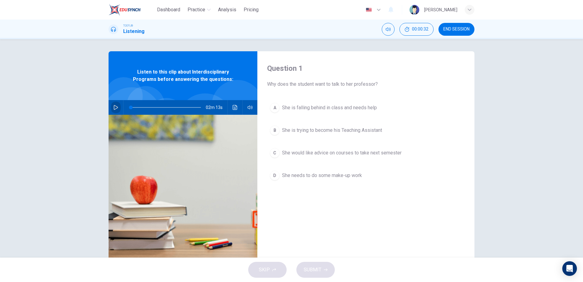
click at [114, 105] on icon "button" at bounding box center [115, 107] width 5 height 5
type input "0"
click at [313, 150] on span "She would like advice on courses to take next semester" at bounding box center [341, 152] width 119 height 7
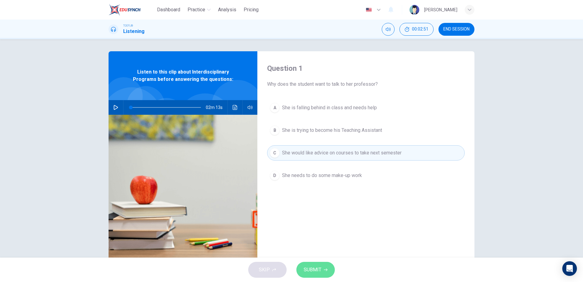
click at [313, 265] on span "SUBMIT" at bounding box center [312, 269] width 18 height 9
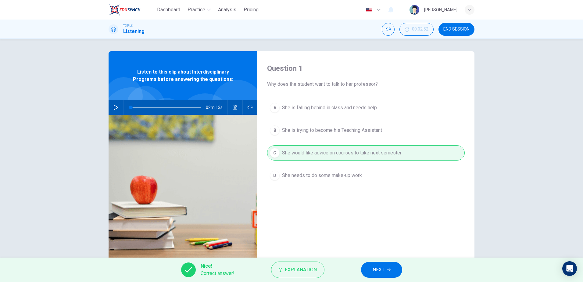
click at [384, 266] on span "NEXT" at bounding box center [378, 269] width 12 height 9
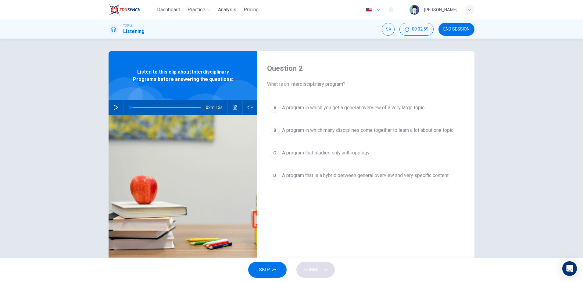
click at [309, 131] on span "A program in which many disciplines come together to learn a lot about one topic" at bounding box center [367, 129] width 171 height 7
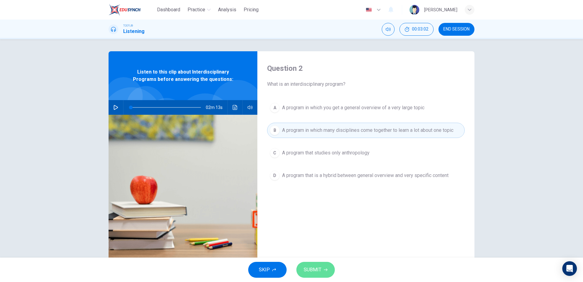
click at [314, 266] on span "SUBMIT" at bounding box center [312, 269] width 18 height 9
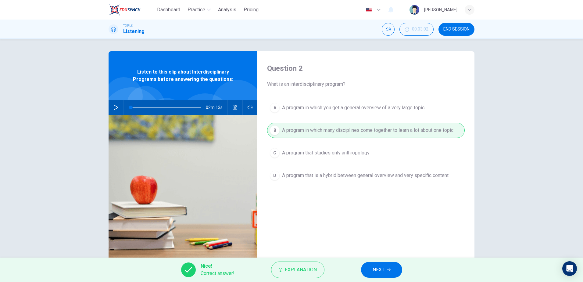
click at [386, 268] on button "NEXT" at bounding box center [381, 269] width 41 height 16
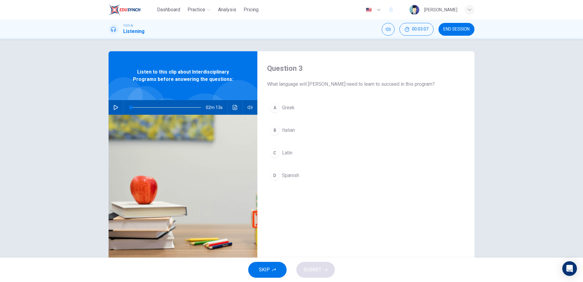
click at [277, 154] on div "C" at bounding box center [275, 153] width 10 height 10
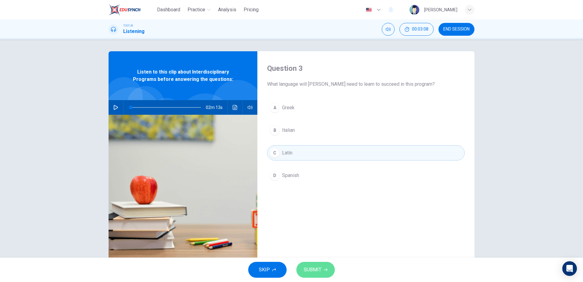
click at [316, 264] on button "SUBMIT" at bounding box center [315, 269] width 38 height 16
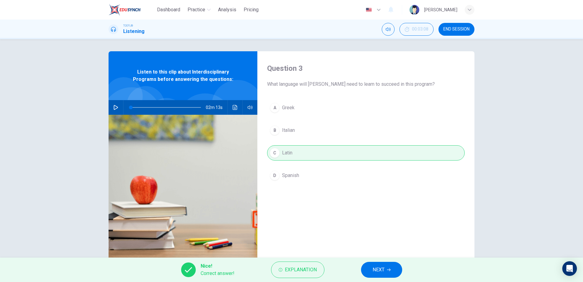
click at [385, 269] on button "NEXT" at bounding box center [381, 269] width 41 height 16
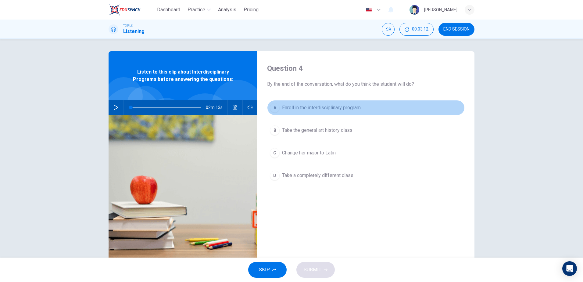
click at [315, 107] on span "Enroll in the interdisciplinary program" at bounding box center [321, 107] width 79 height 7
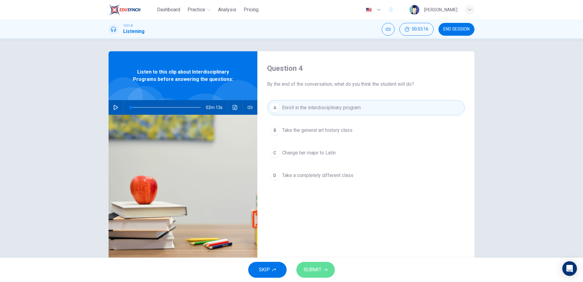
click at [315, 269] on span "SUBMIT" at bounding box center [312, 269] width 18 height 9
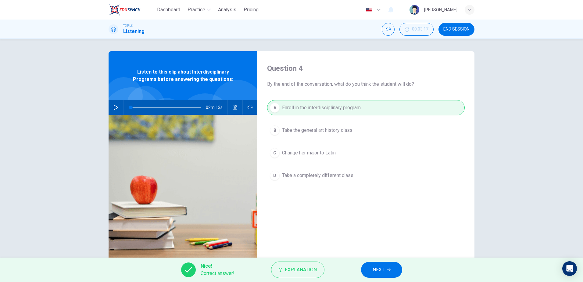
click at [379, 265] on span "NEXT" at bounding box center [378, 269] width 12 height 9
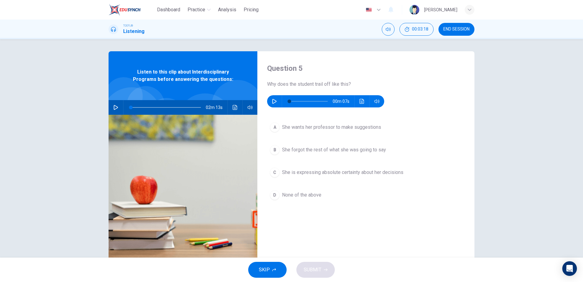
click at [271, 97] on button "button" at bounding box center [274, 101] width 10 height 12
type input "0"
click at [284, 126] on span "She wants her professor to make suggestions" at bounding box center [331, 126] width 99 height 7
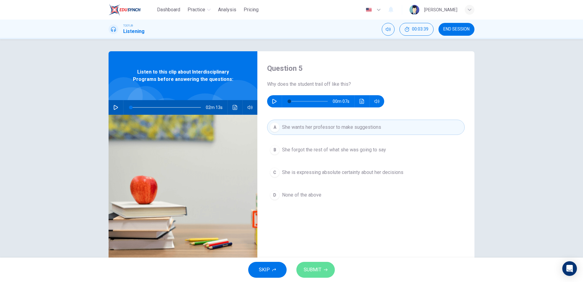
click at [314, 267] on span "SUBMIT" at bounding box center [312, 269] width 18 height 9
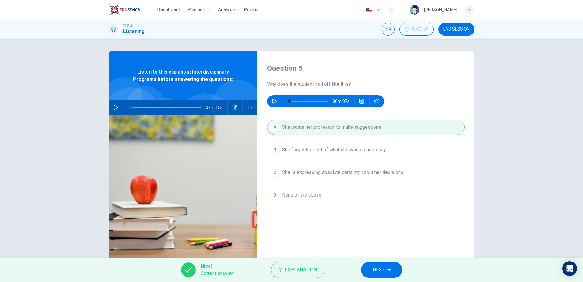
click at [381, 271] on span "NEXT" at bounding box center [378, 269] width 12 height 9
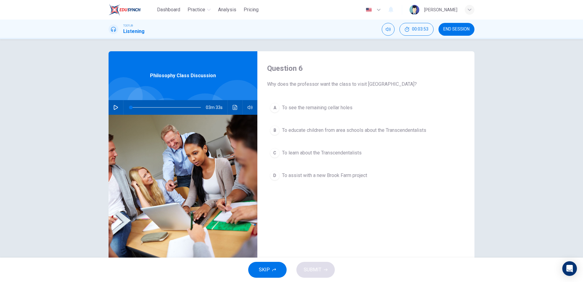
click at [111, 106] on button "button" at bounding box center [116, 107] width 10 height 15
type input "0"
